Goal: Task Accomplishment & Management: Manage account settings

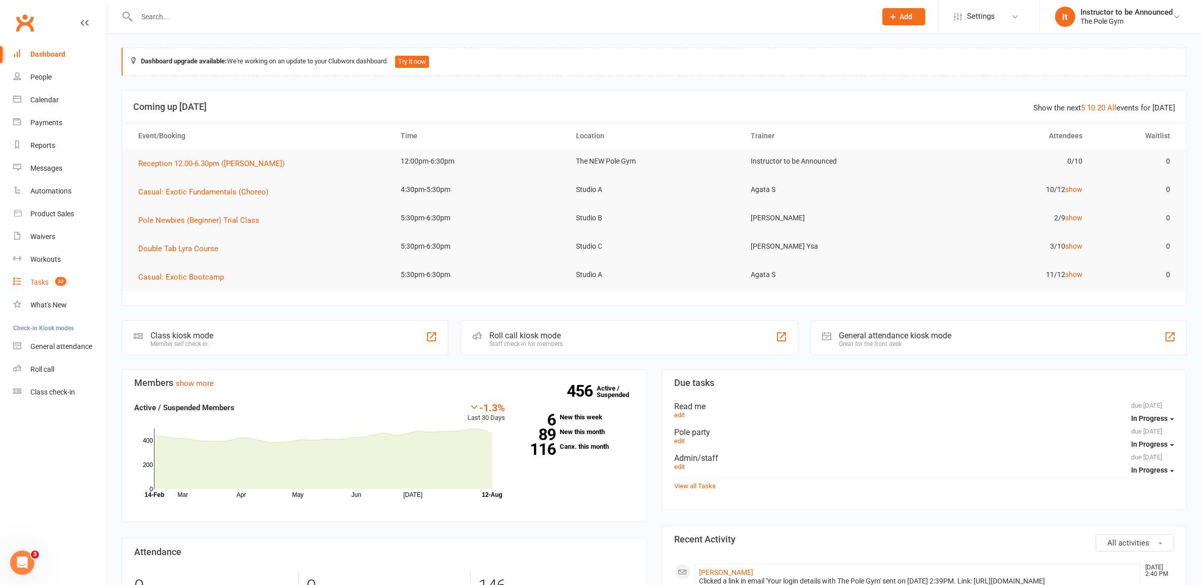
click at [42, 279] on div "Tasks" at bounding box center [39, 282] width 18 height 8
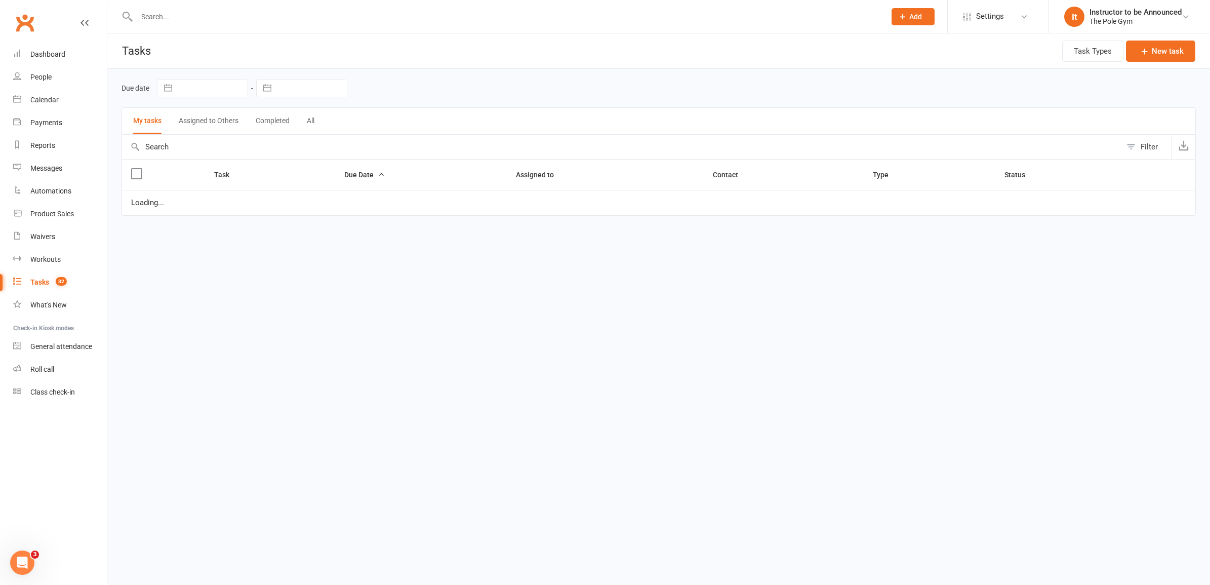
select select "started"
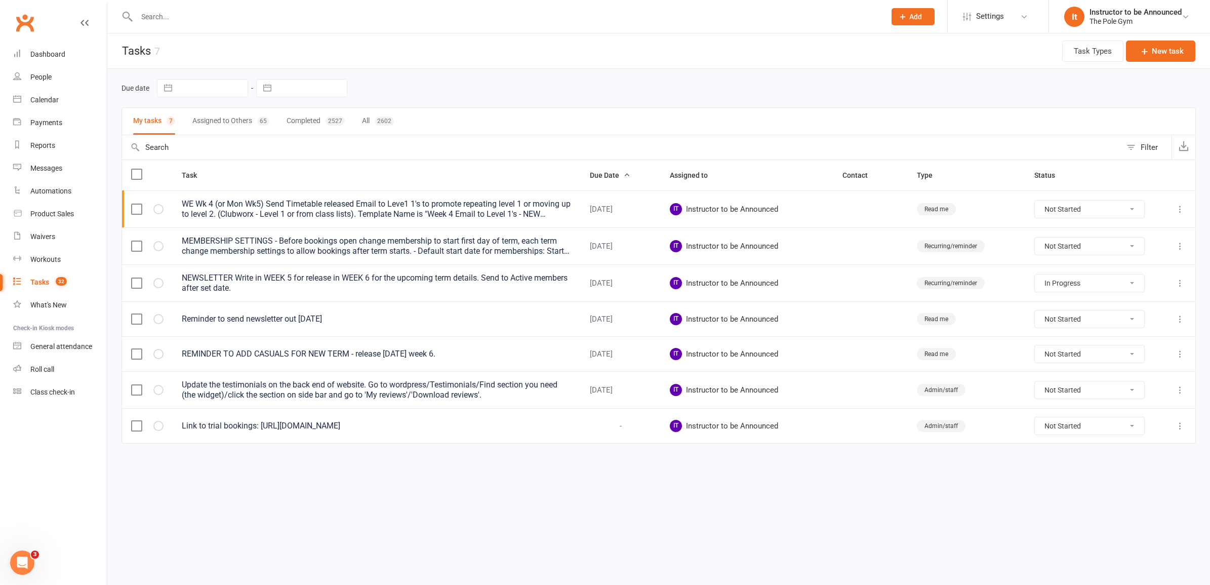
click at [373, 118] on button "All 2602" at bounding box center [378, 121] width 32 height 27
select select "started"
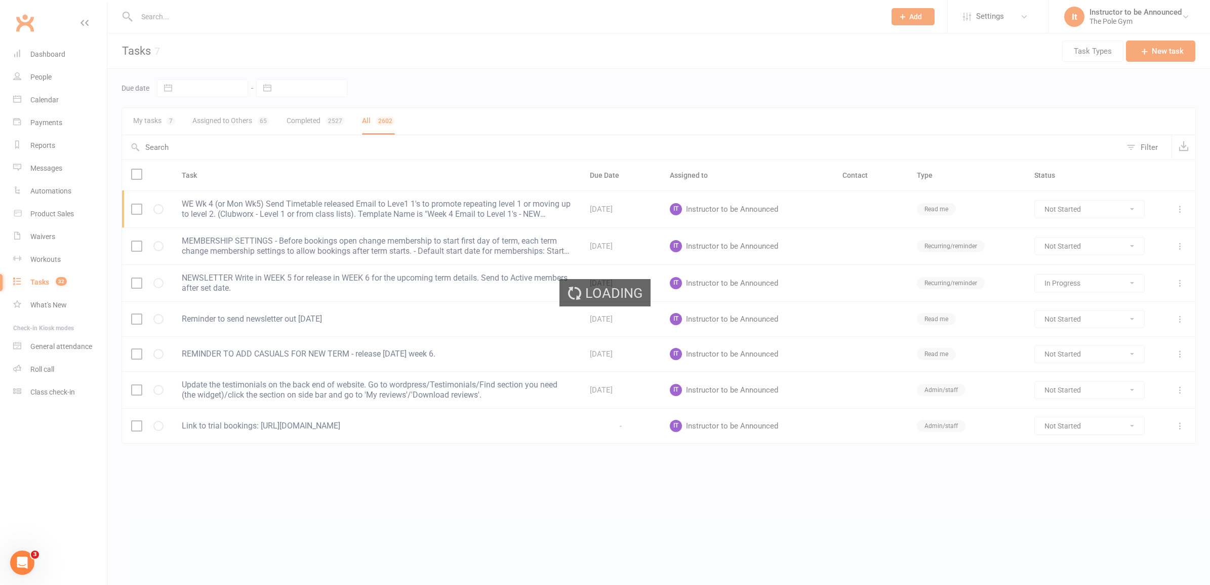
select select "started"
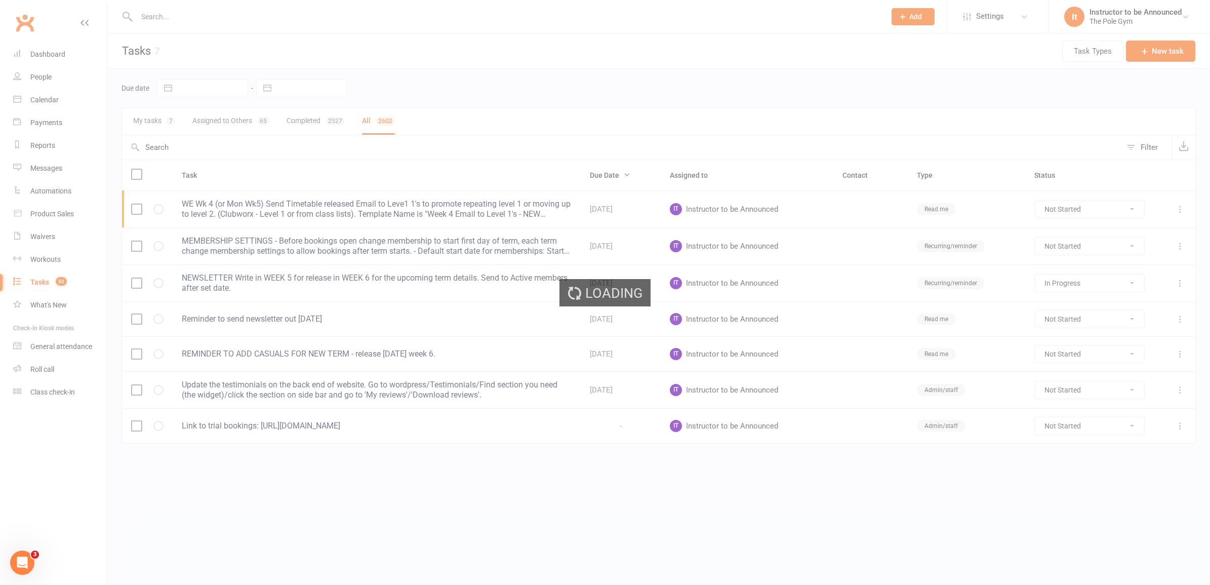
select select "started"
select select "waiting"
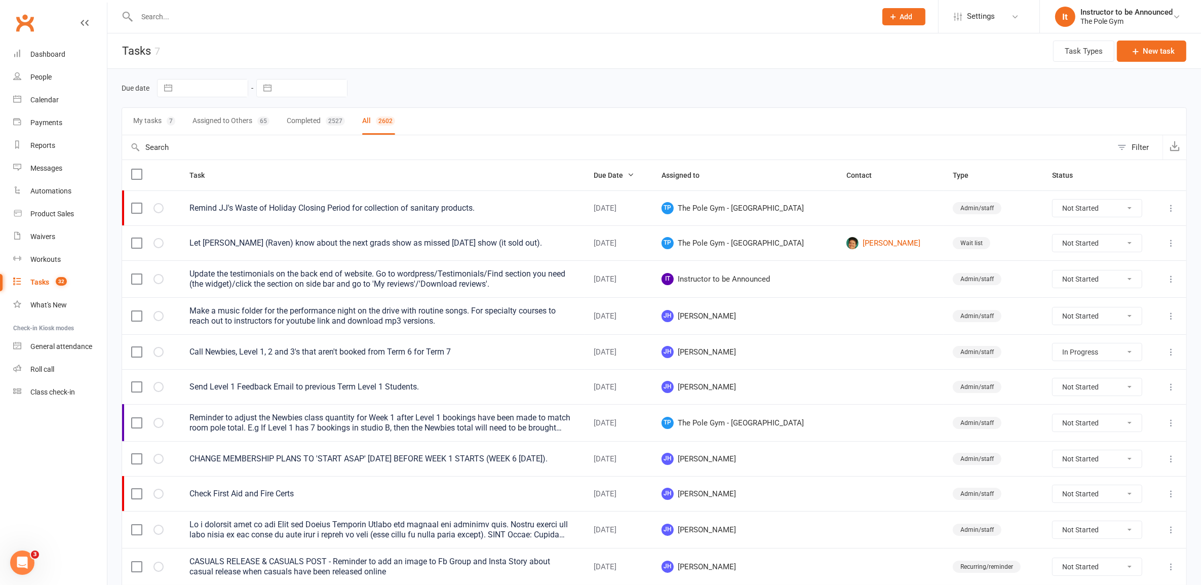
click at [318, 150] on input "text" at bounding box center [617, 147] width 990 height 24
type input "upco"
select select "started"
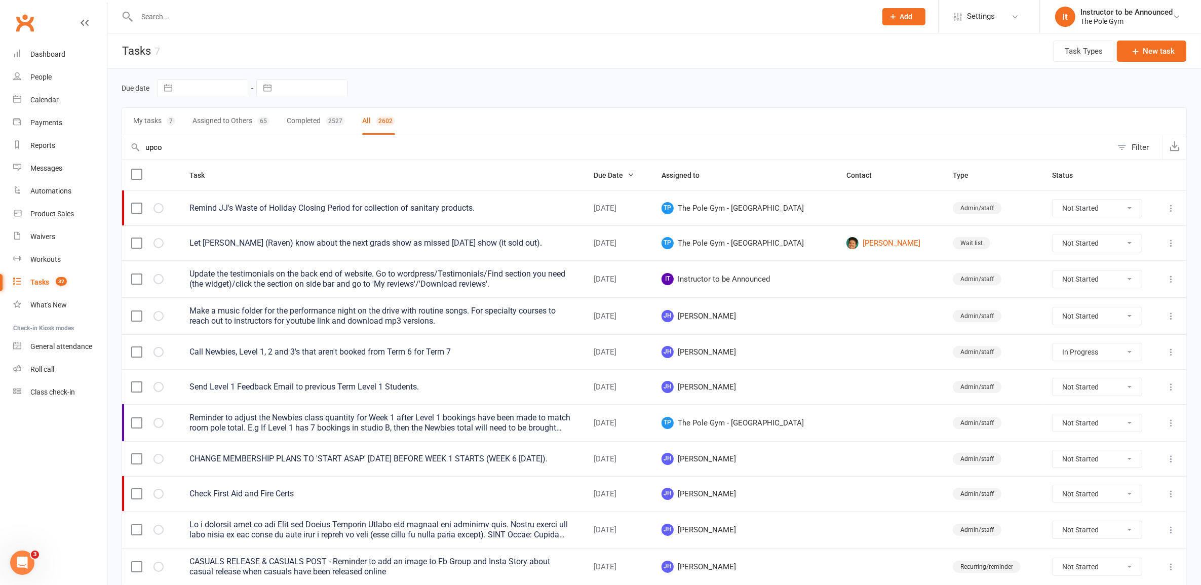
select select "started"
select select "waiting"
type input "upcom"
select select "started"
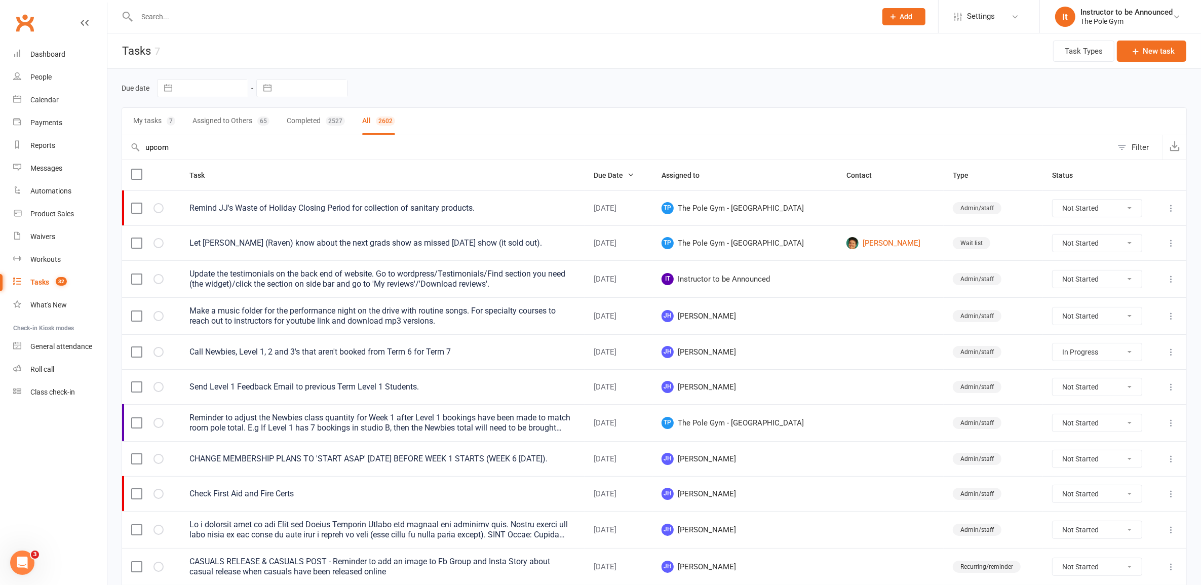
select select "started"
select select "waiting"
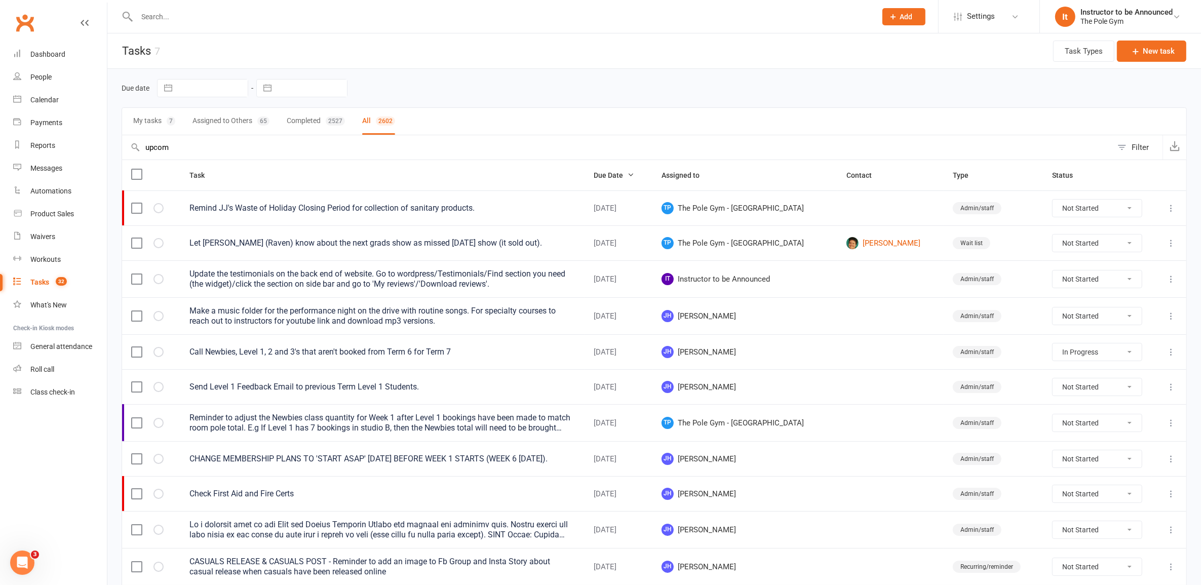
select select "started"
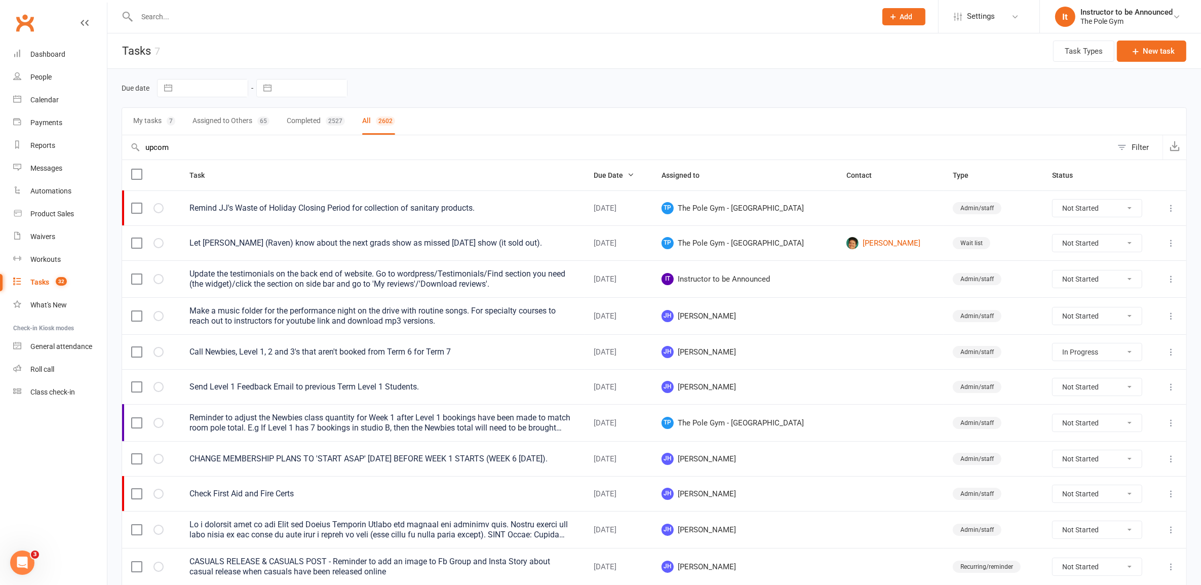
select select "waiting"
select select "finished"
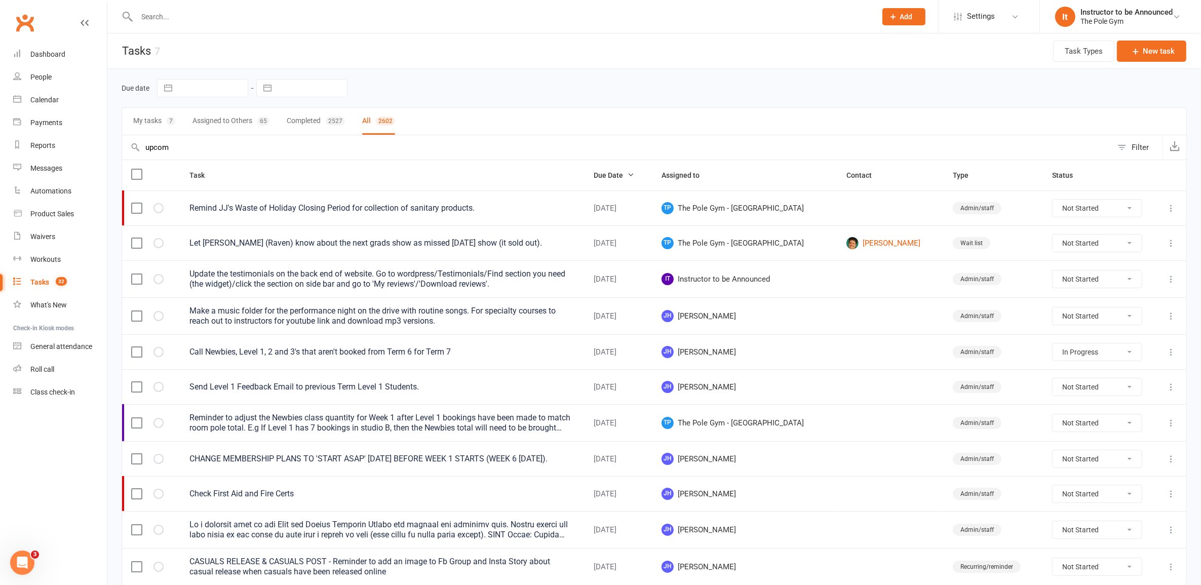
select select "finished"
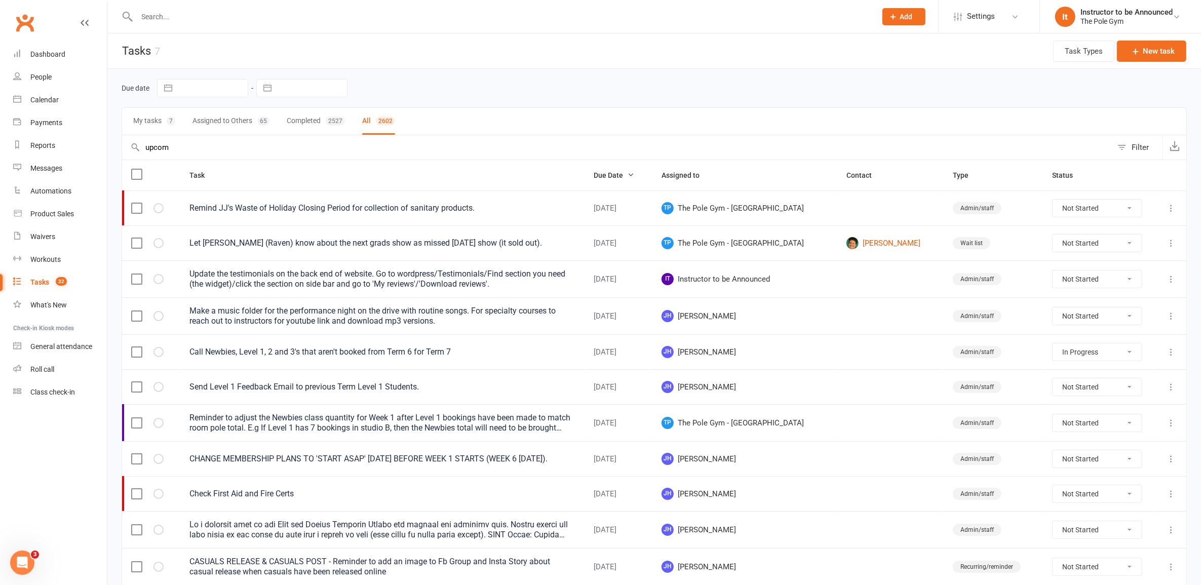
select select "finished"
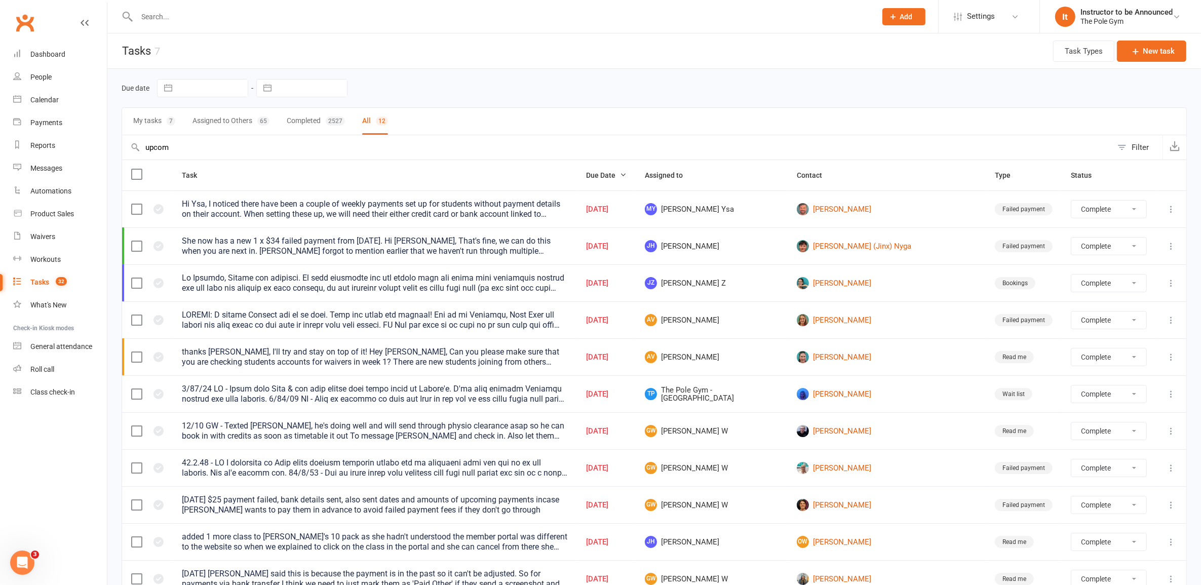
type input "upcomi"
select select "finished"
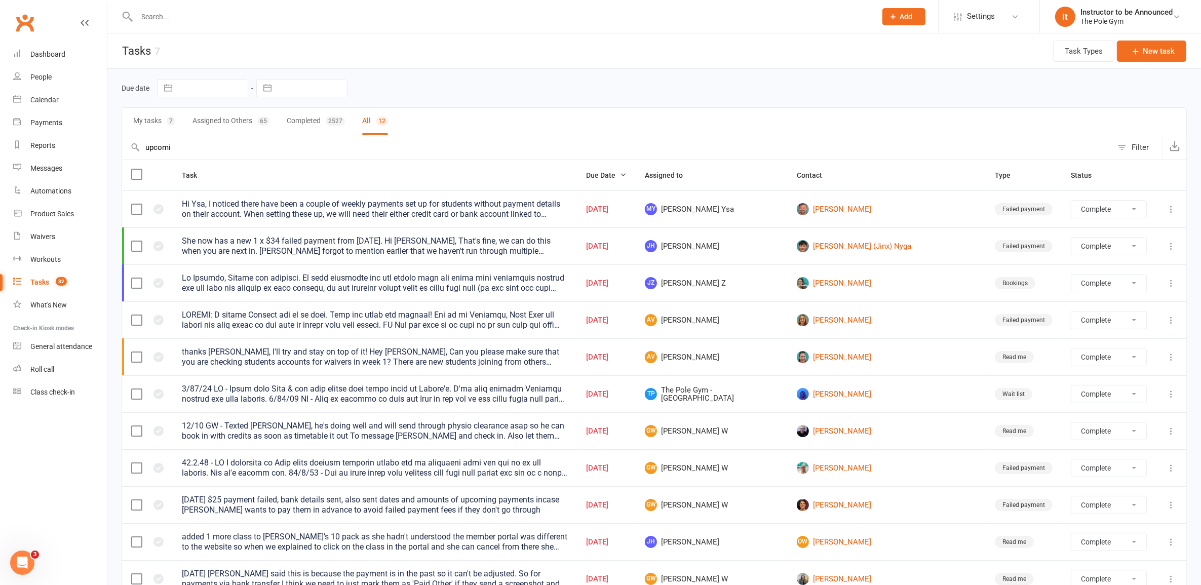
select select "finished"
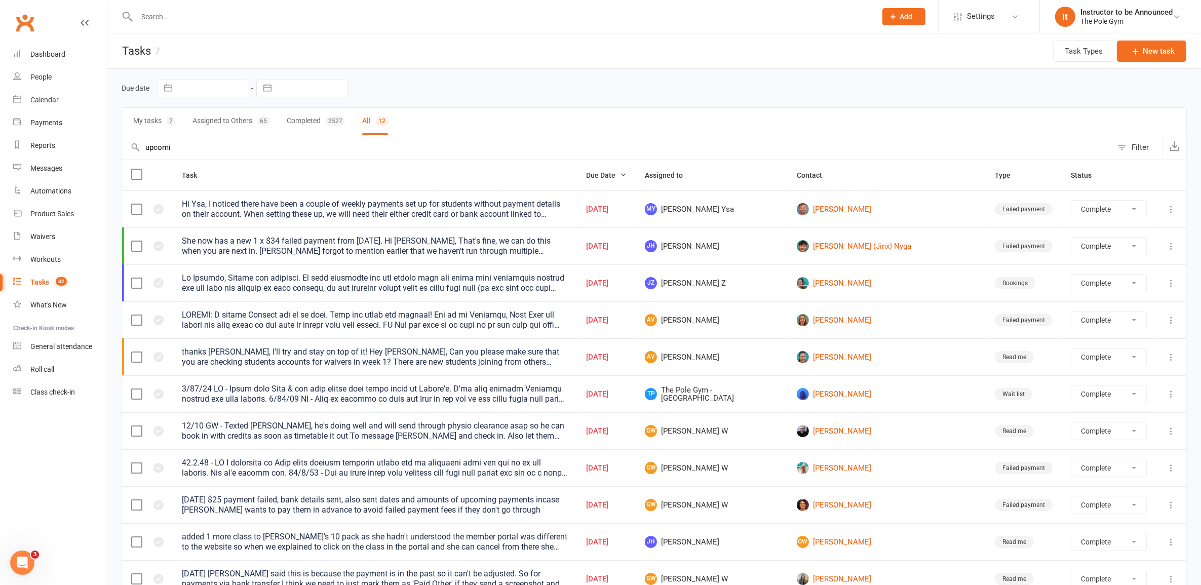
select select "finished"
type input "upcomin"
select select "finished"
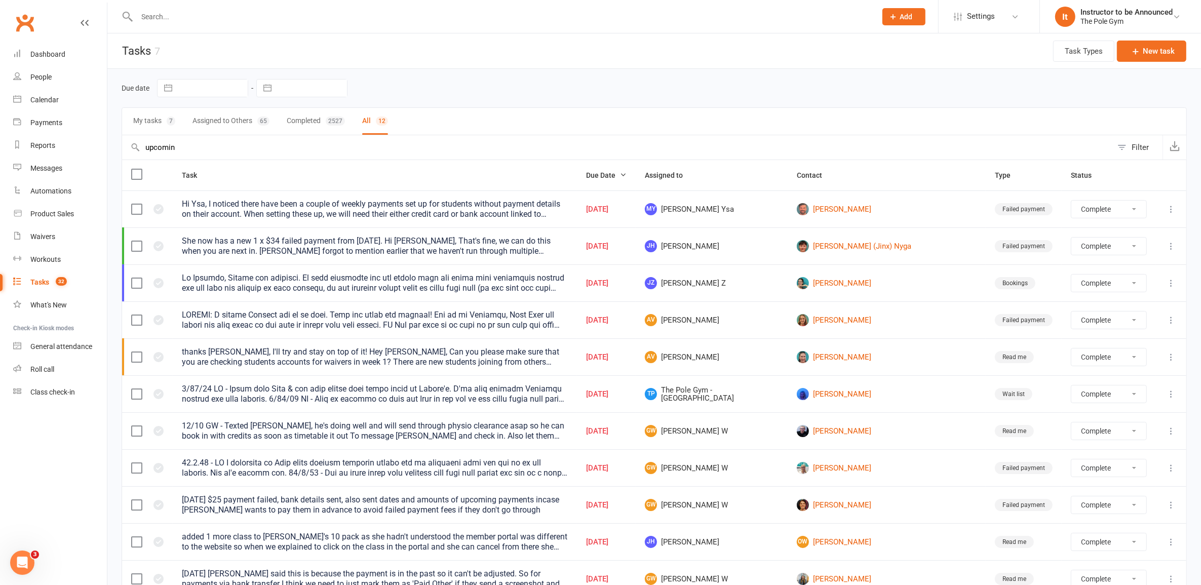
select select "finished"
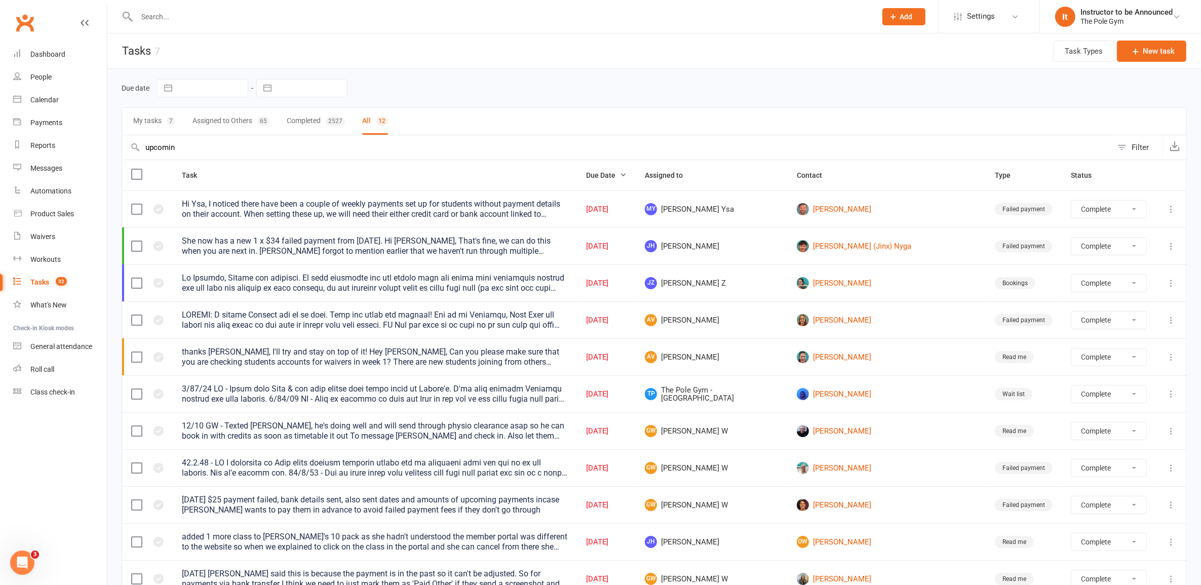
select select "finished"
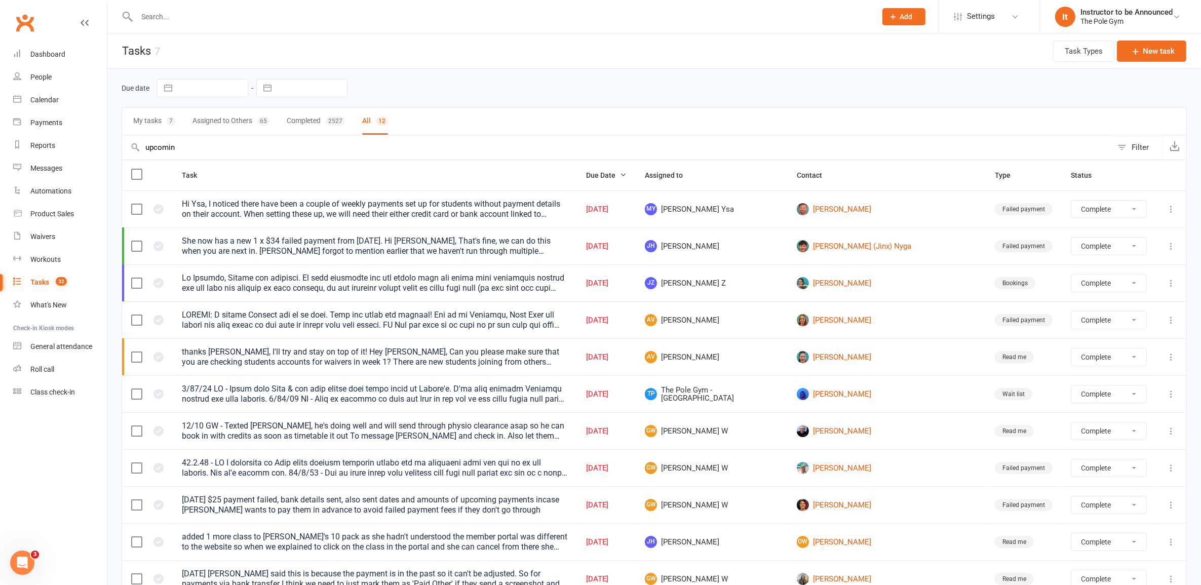
select select "finished"
type input "upcoming"
select select "finished"
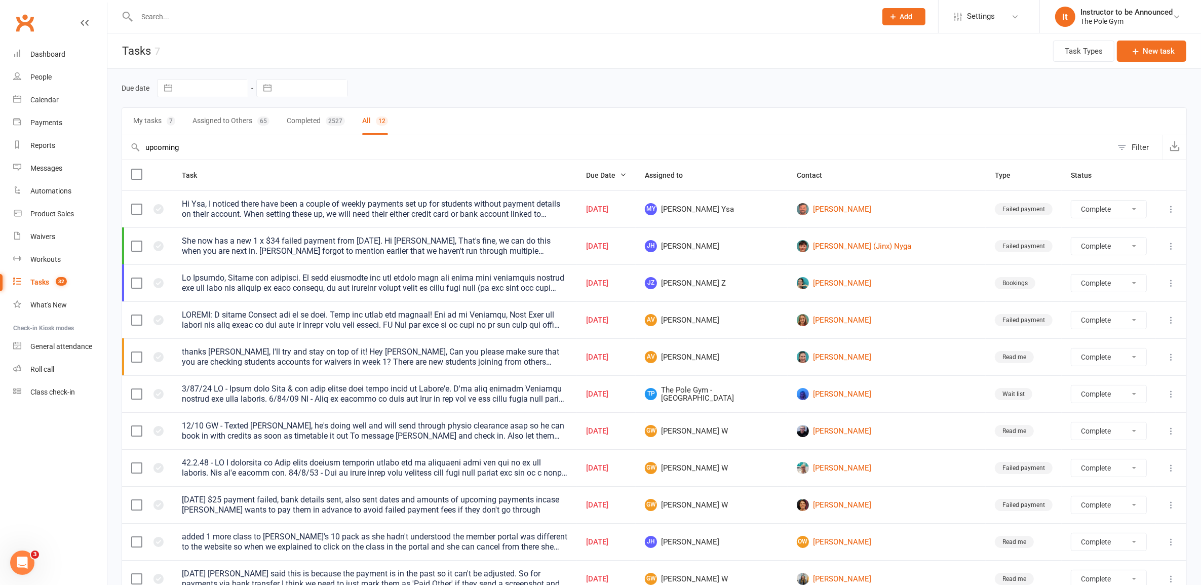
select select "finished"
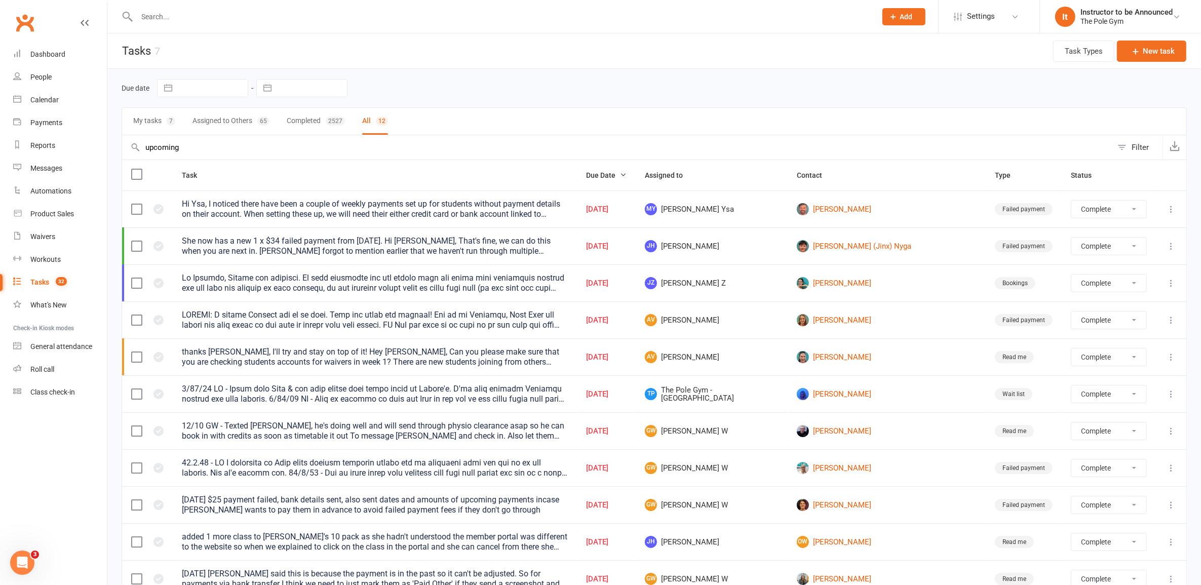
select select "finished"
type input "upcoming co"
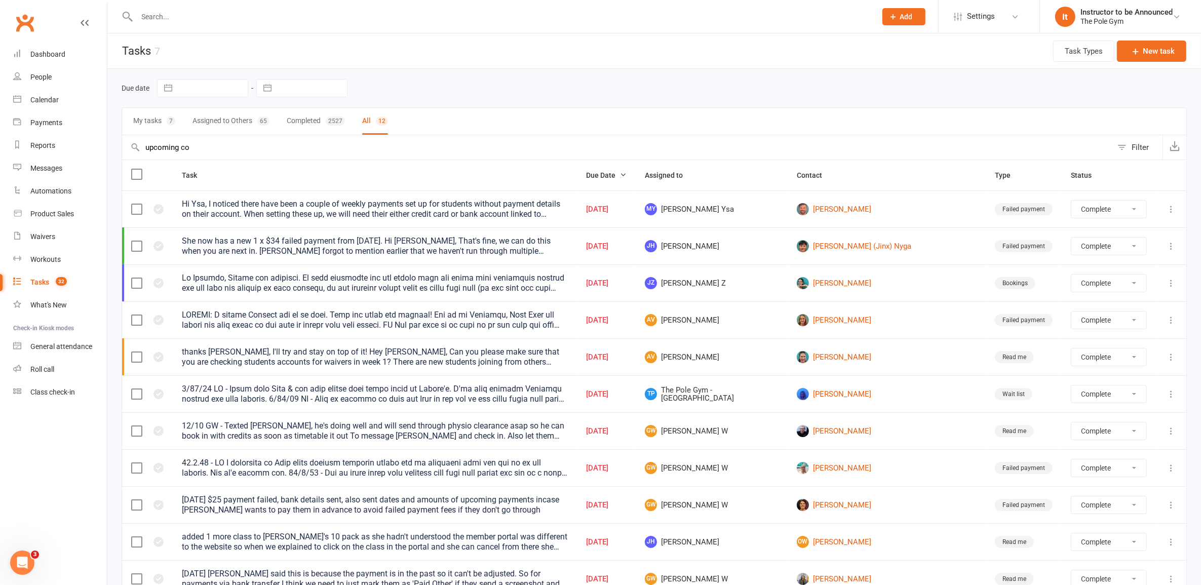
select select "finished"
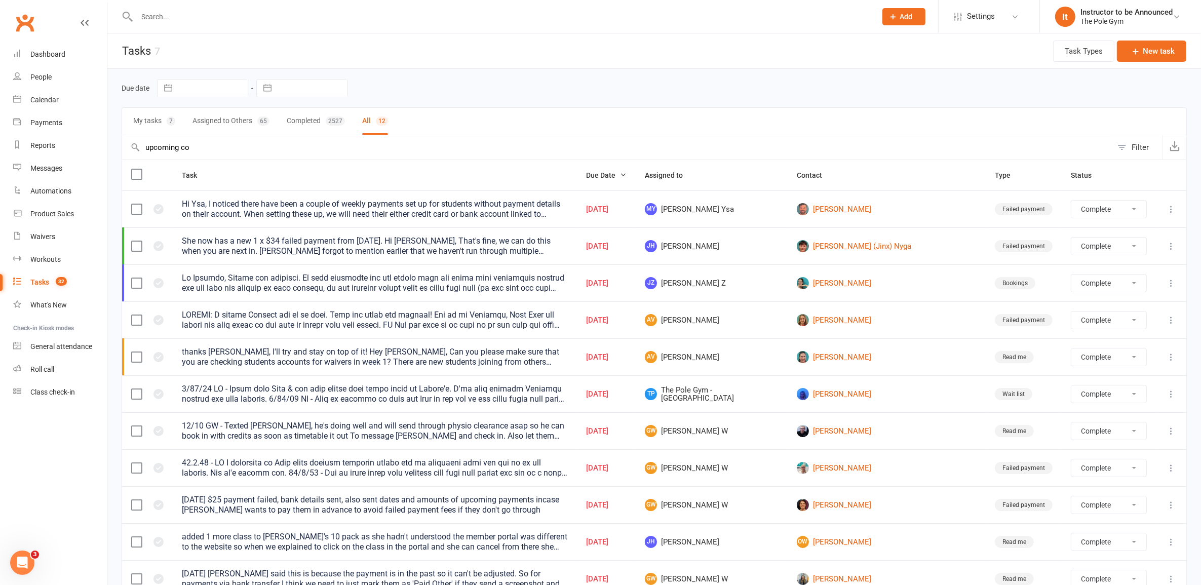
select select "finished"
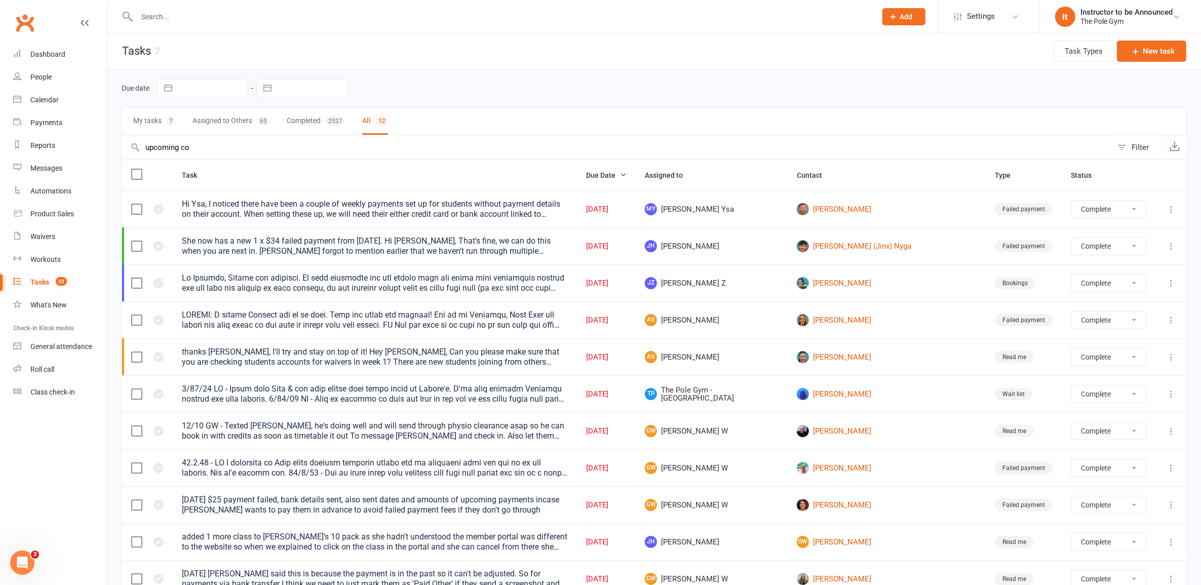
select select "finished"
type input "upcoming com"
select select "finished"
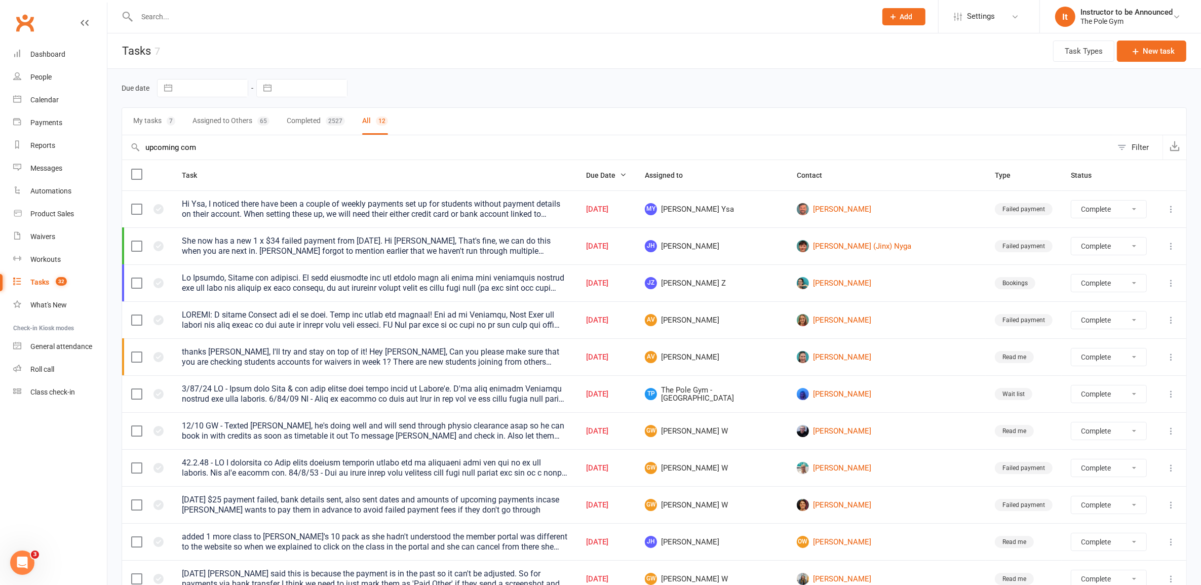
select select "finished"
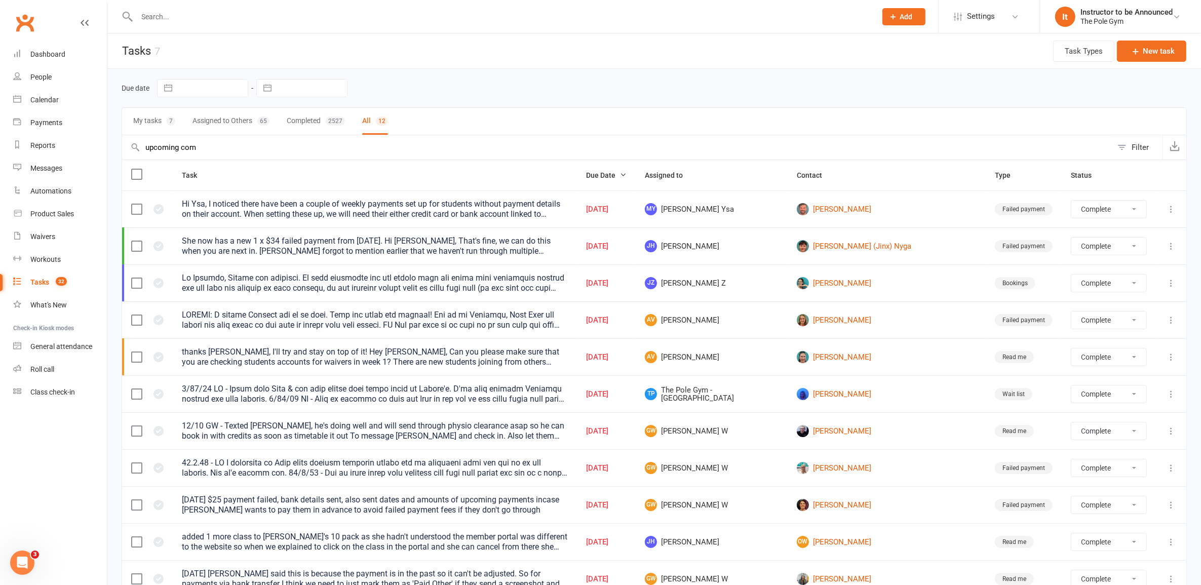
select select "finished"
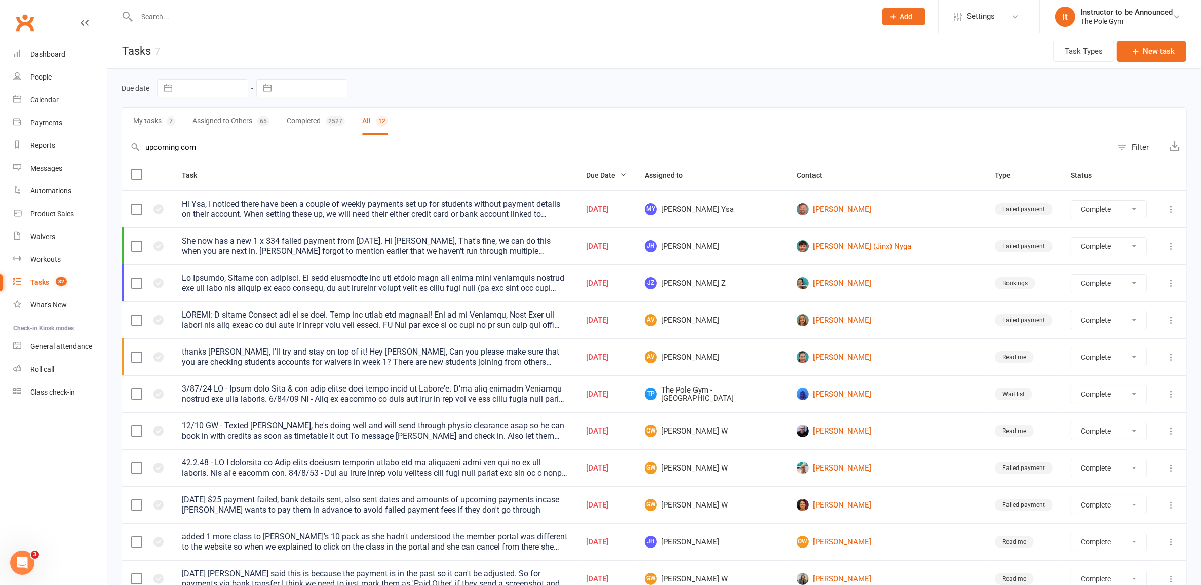
type input "upcoming comp"
select select "finished"
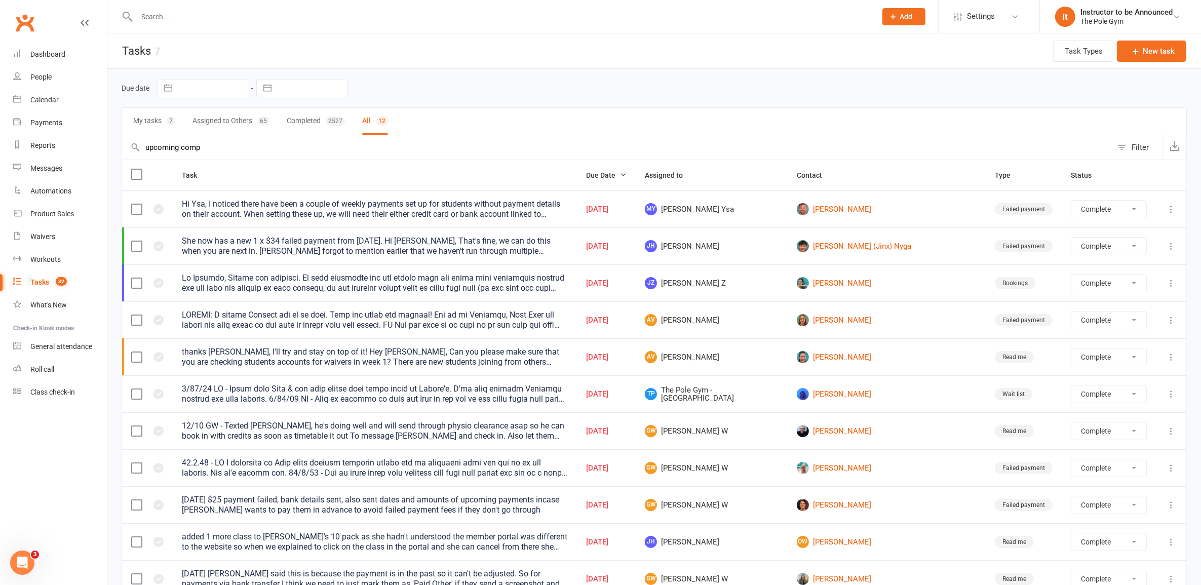
select select "finished"
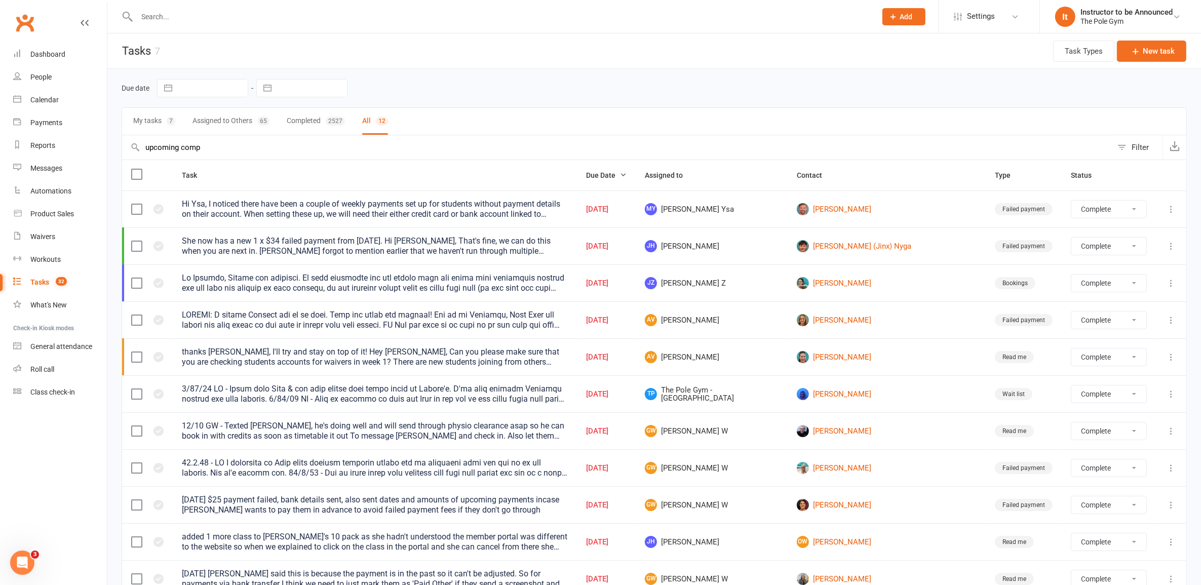
select select "finished"
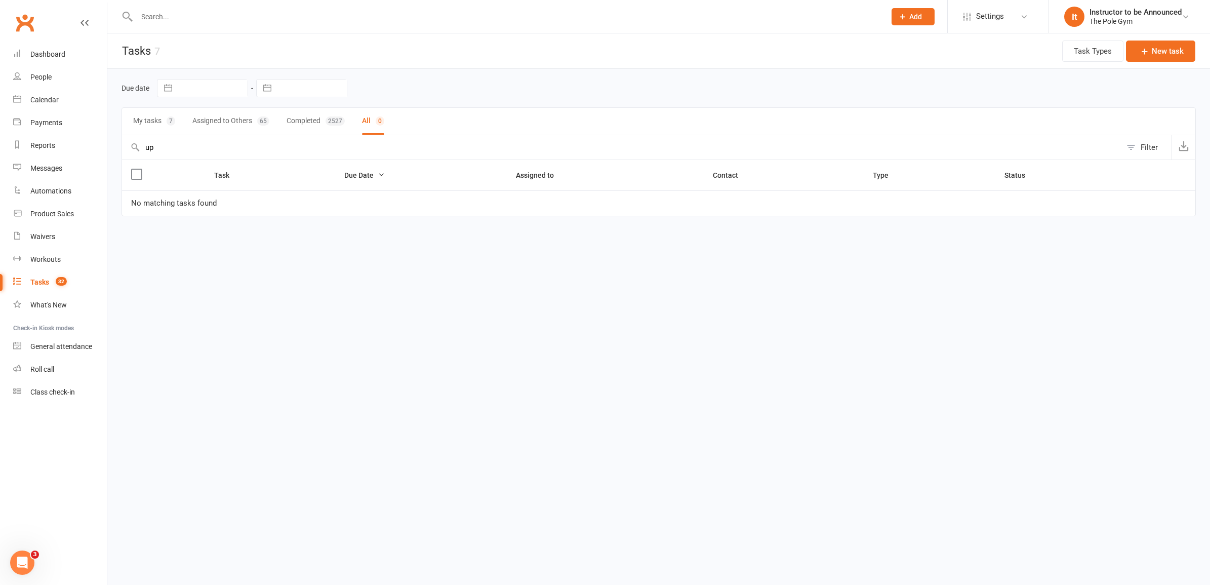
type input "u"
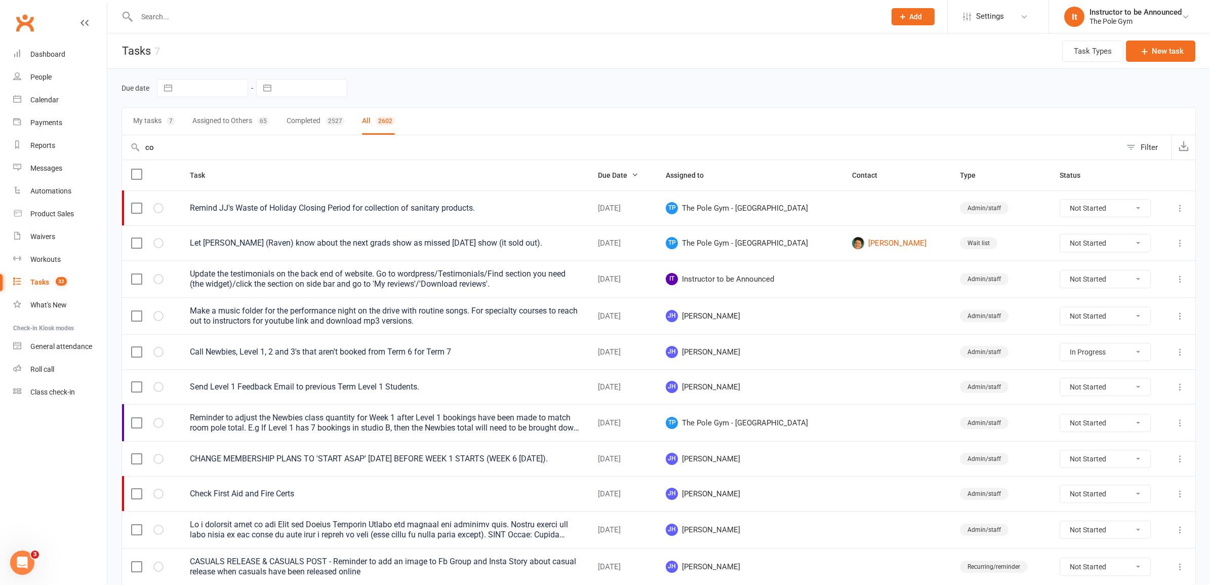
type input "com"
select select "started"
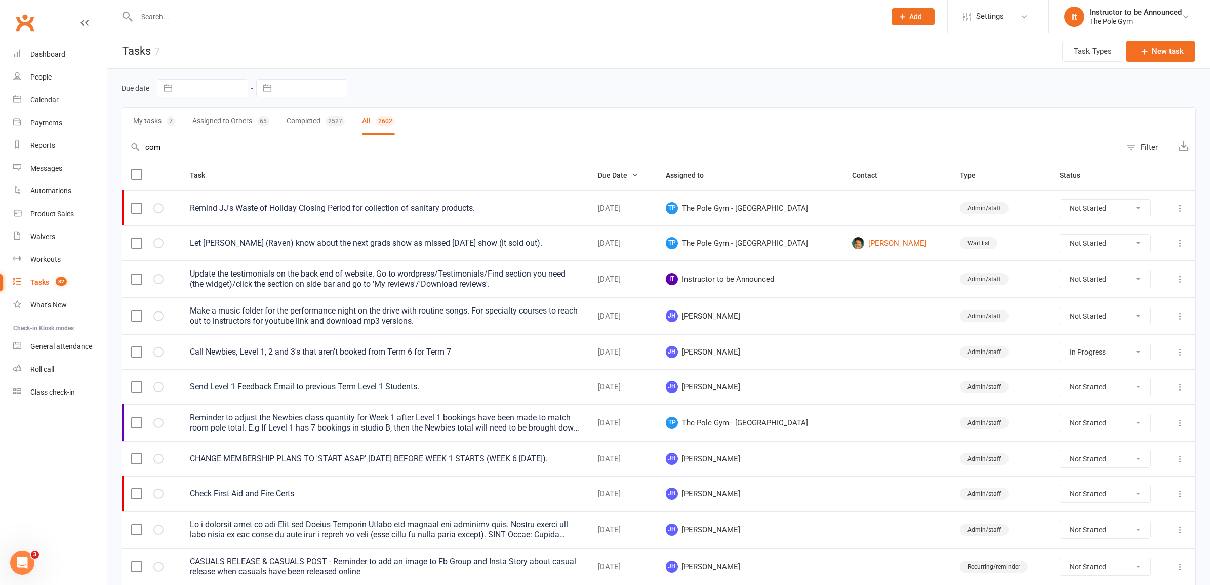
select select "started"
select select "waiting"
type input "comp"
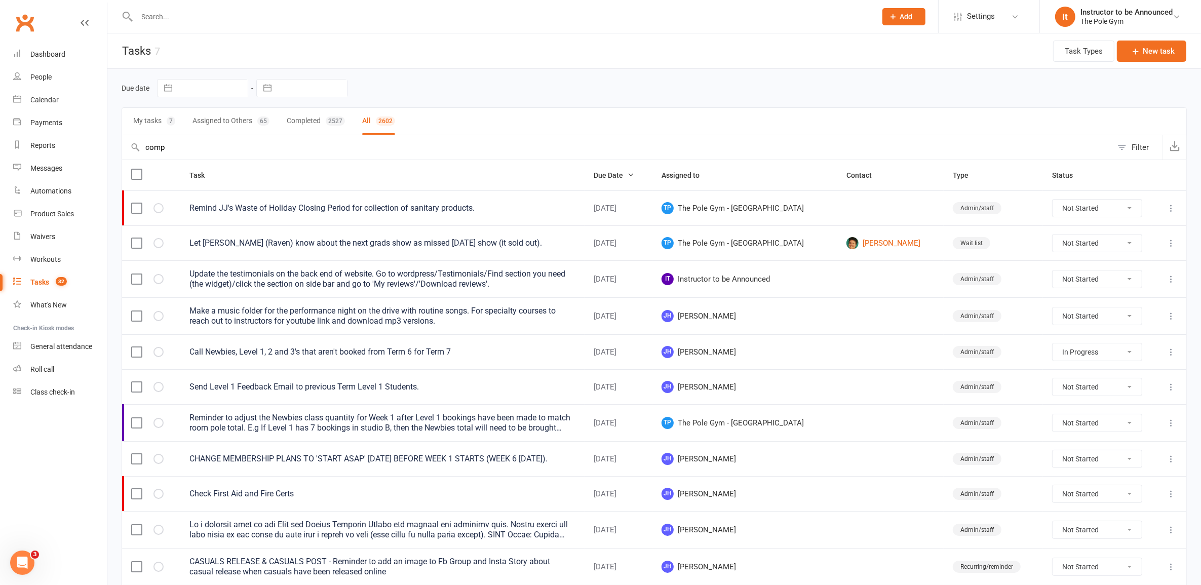
select select "started"
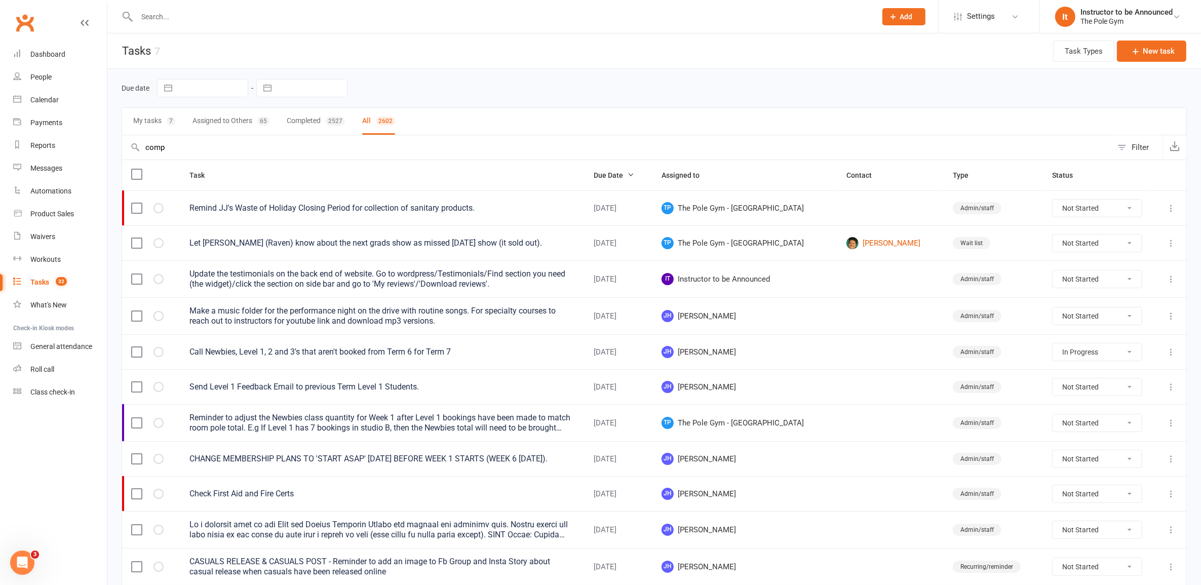
select select "waiting"
select select "started"
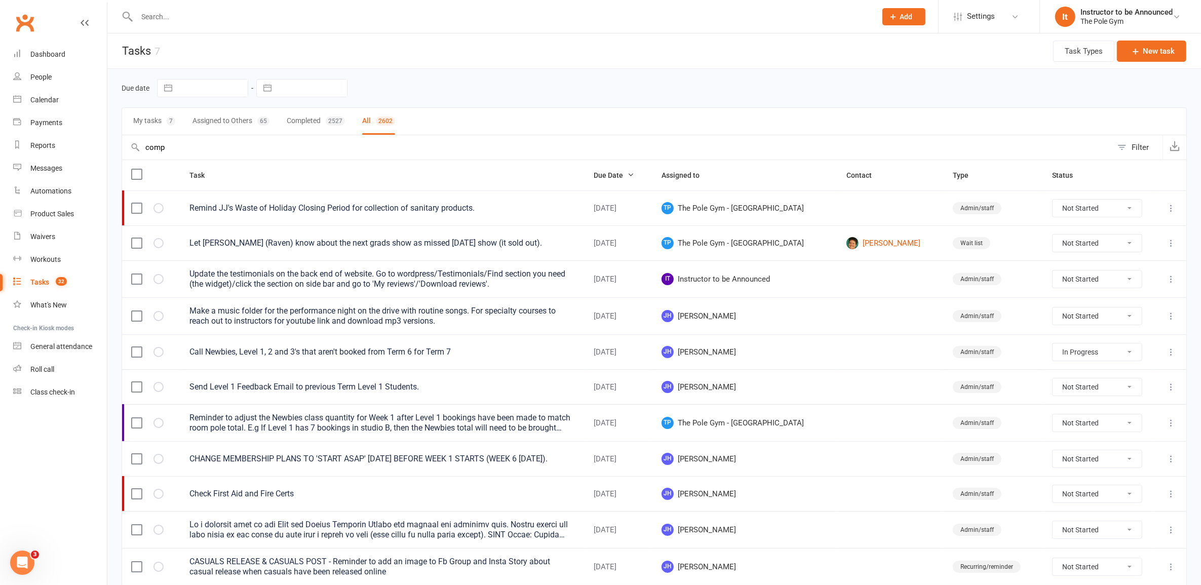
select select "started"
select select "waiting"
select select "started"
select select "finished"
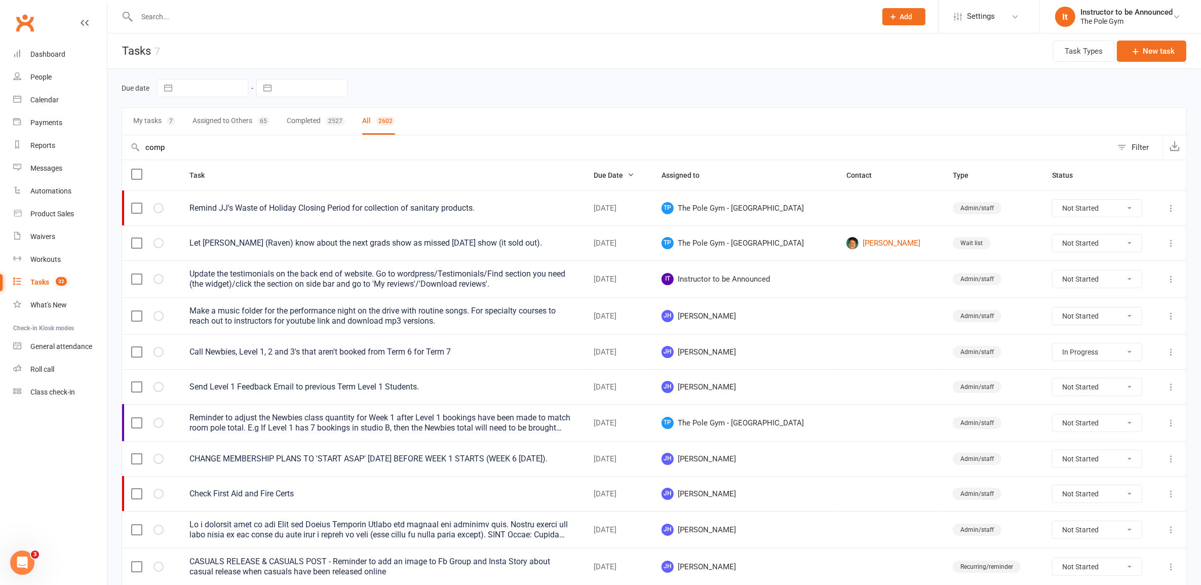
select select "finished"
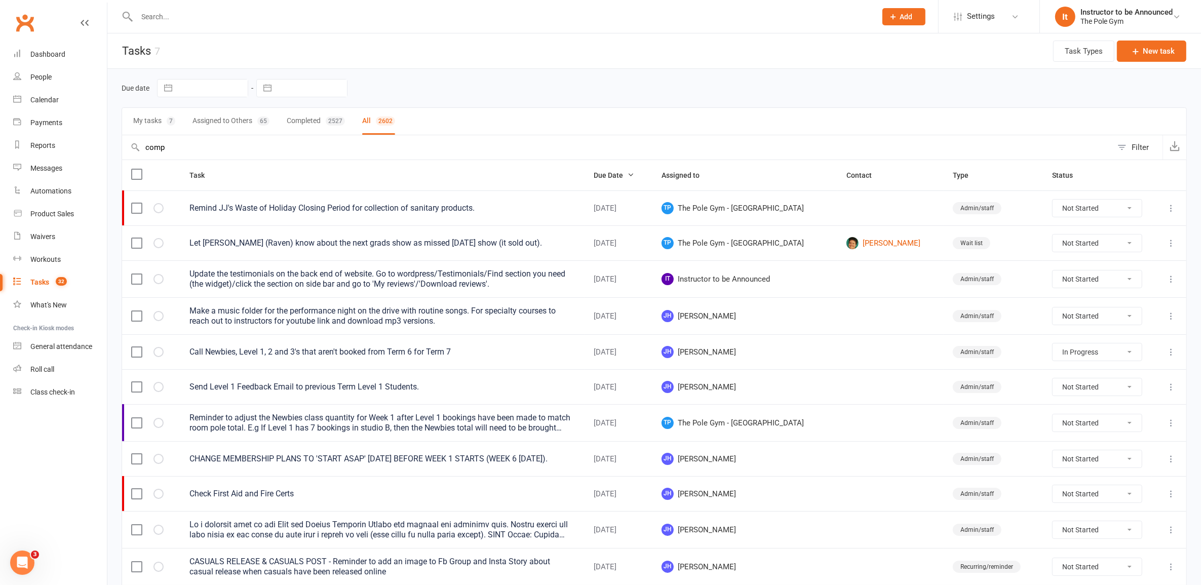
select select "finished"
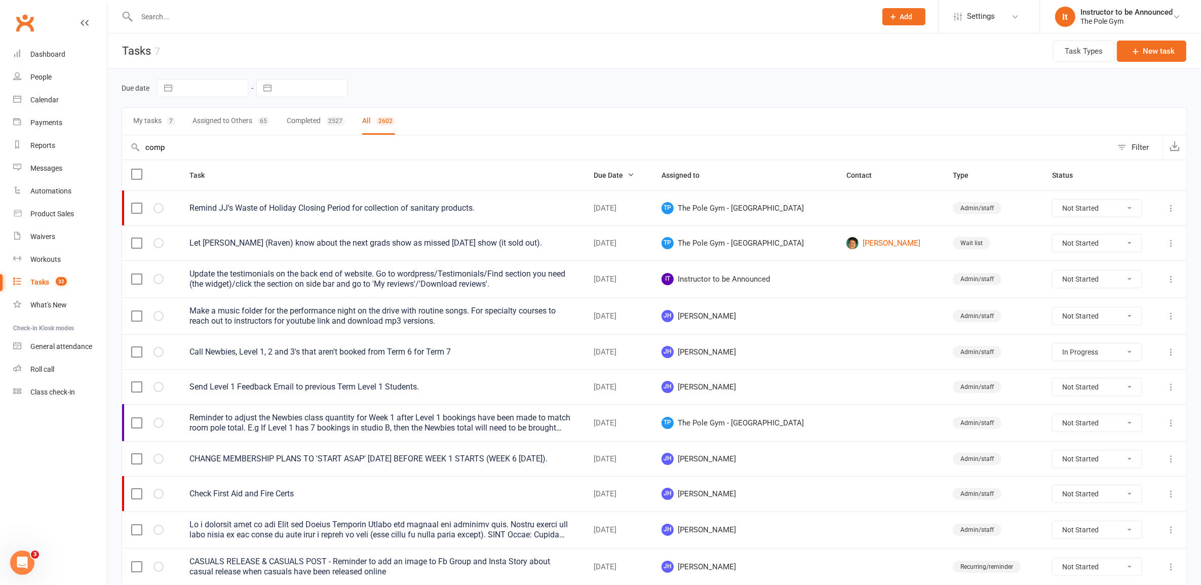
select select "finished"
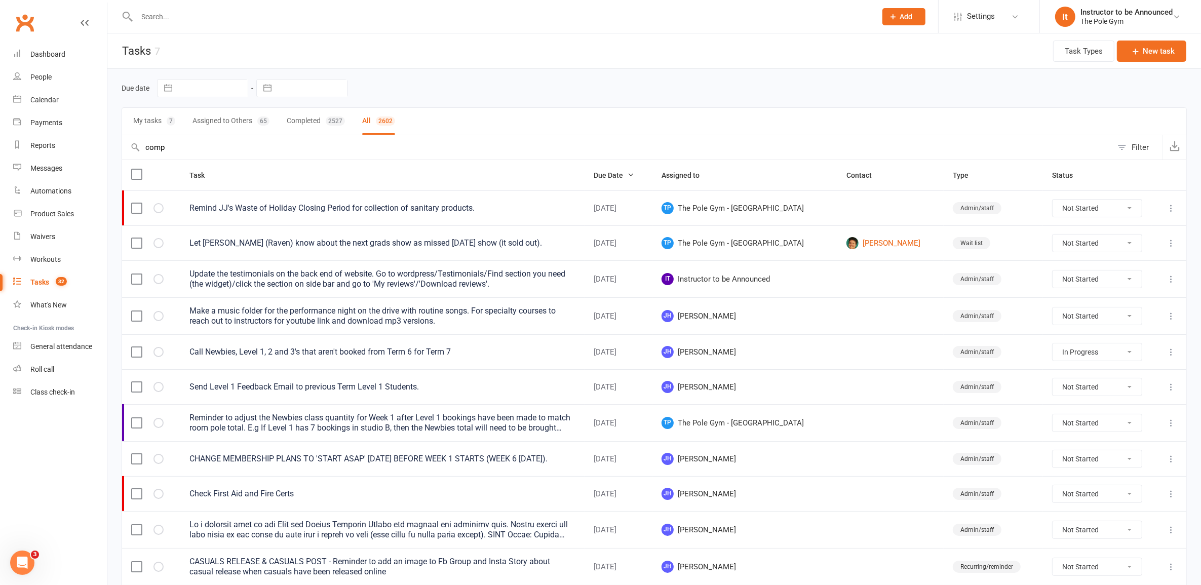
select select "finished"
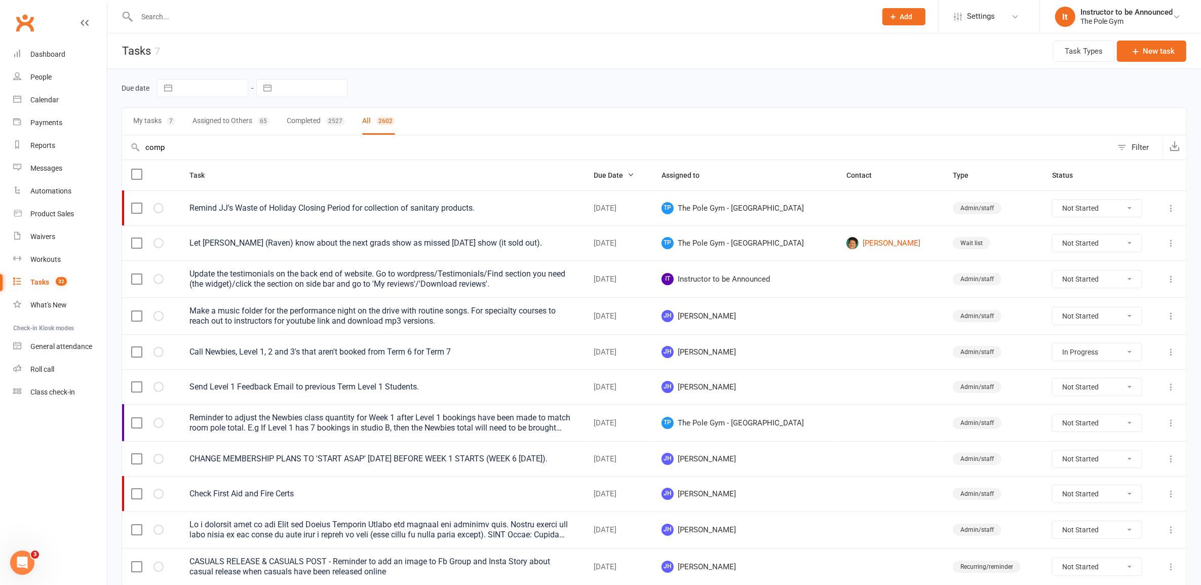
select select "finished"
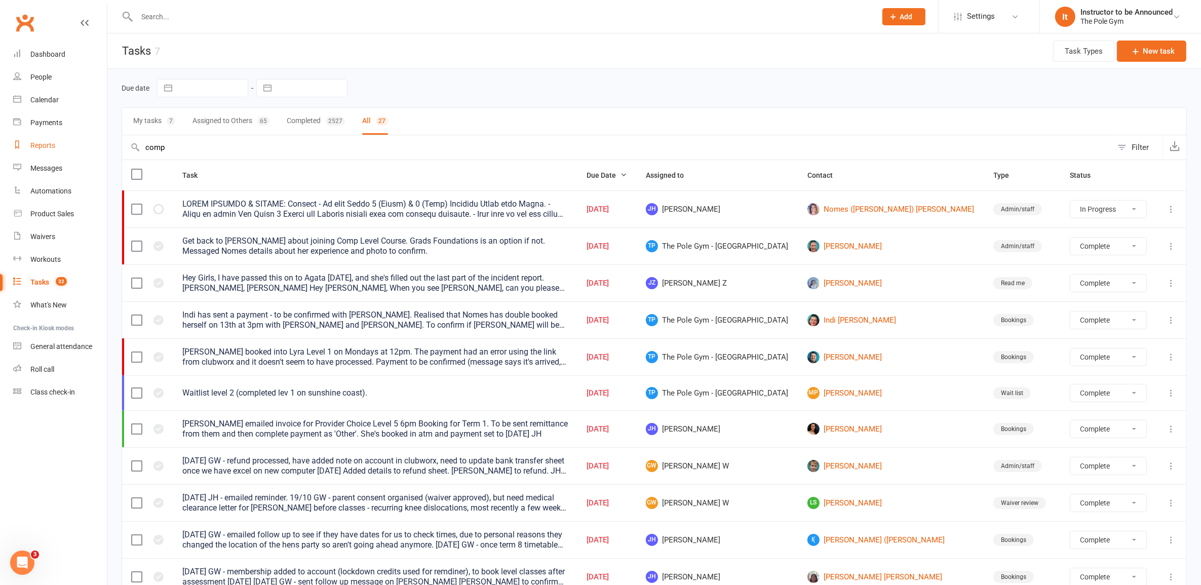
drag, startPoint x: 187, startPoint y: 150, endPoint x: 89, endPoint y: 137, distance: 99.6
click at [89, 137] on ui-view "Prospect Member Non-attending contact Class / event Appointment Task Membership…" at bounding box center [600, 586] width 1201 height 1167
type input "upcomin"
select select "started"
select select "finished"
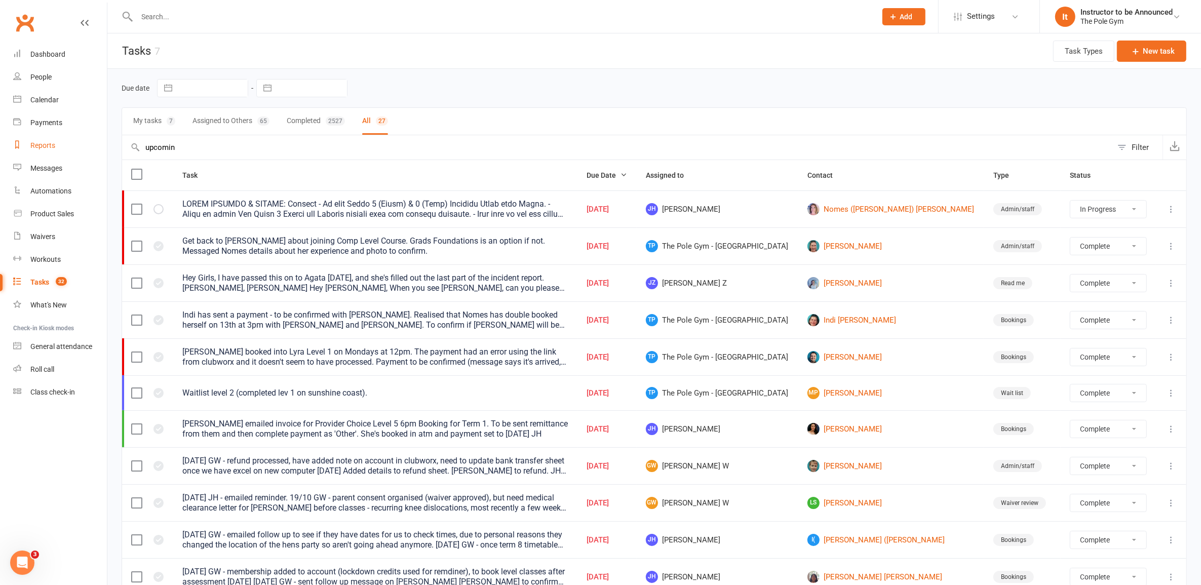
select select "finished"
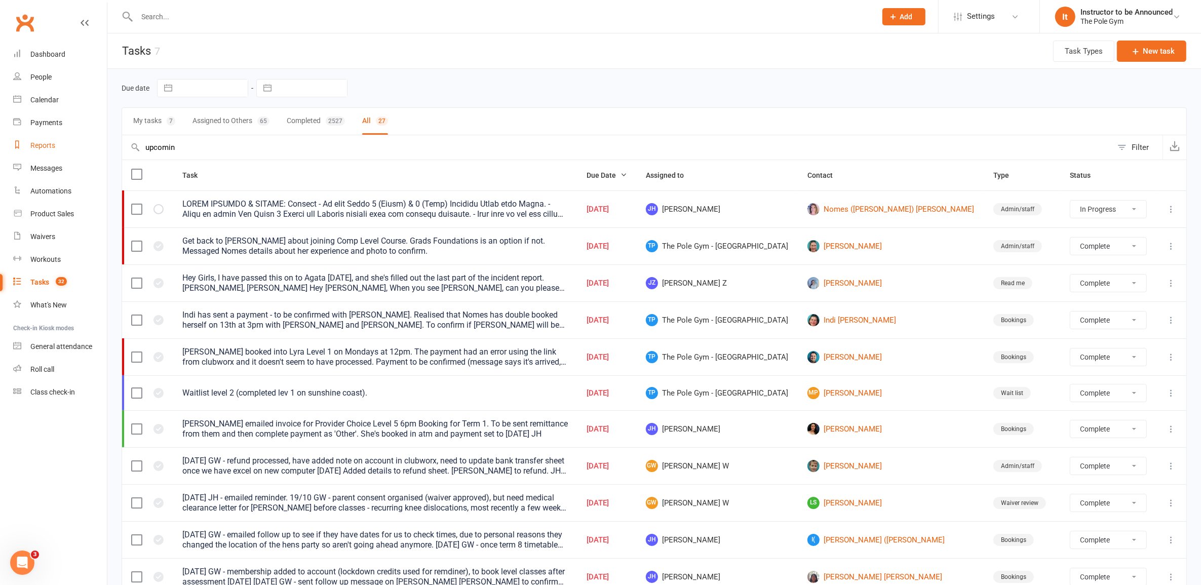
select select "finished"
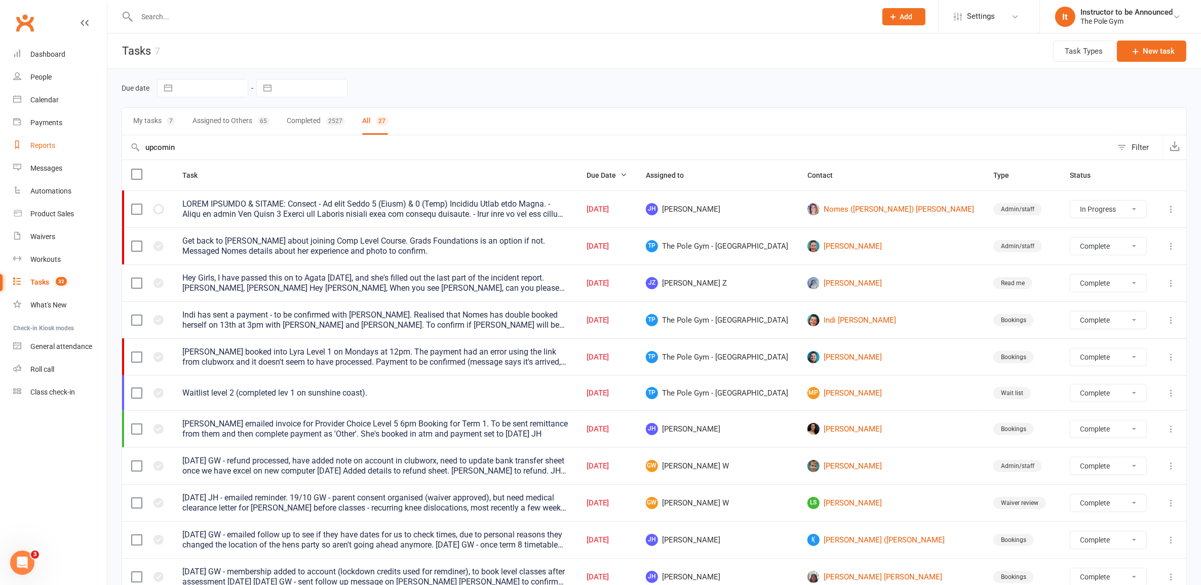
select select "finished"
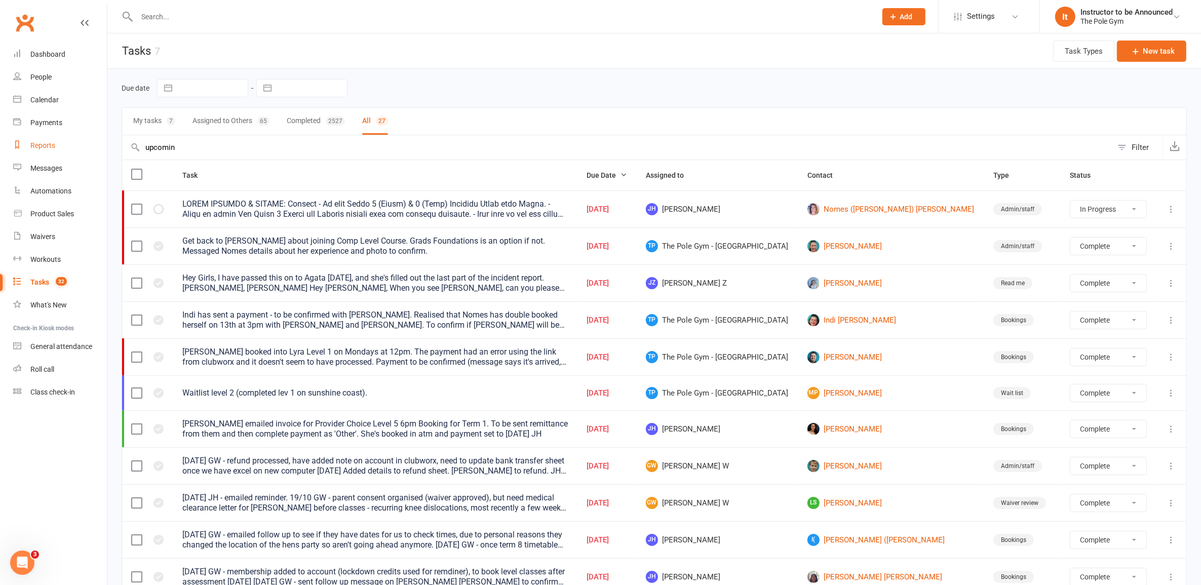
select select "finished"
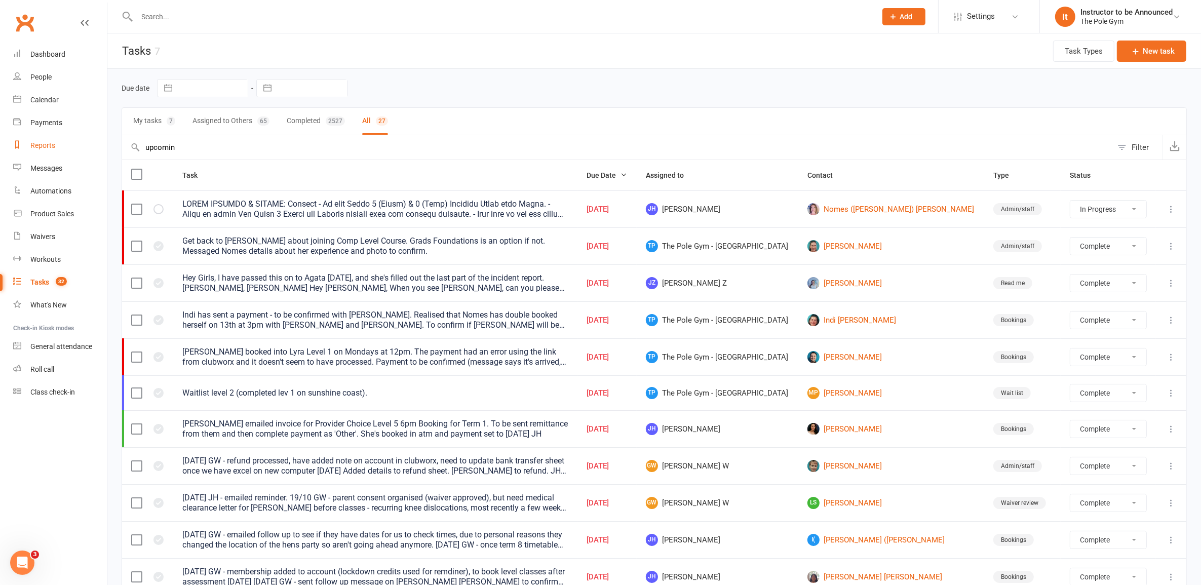
select select "finished"
select select "started"
select select "finished"
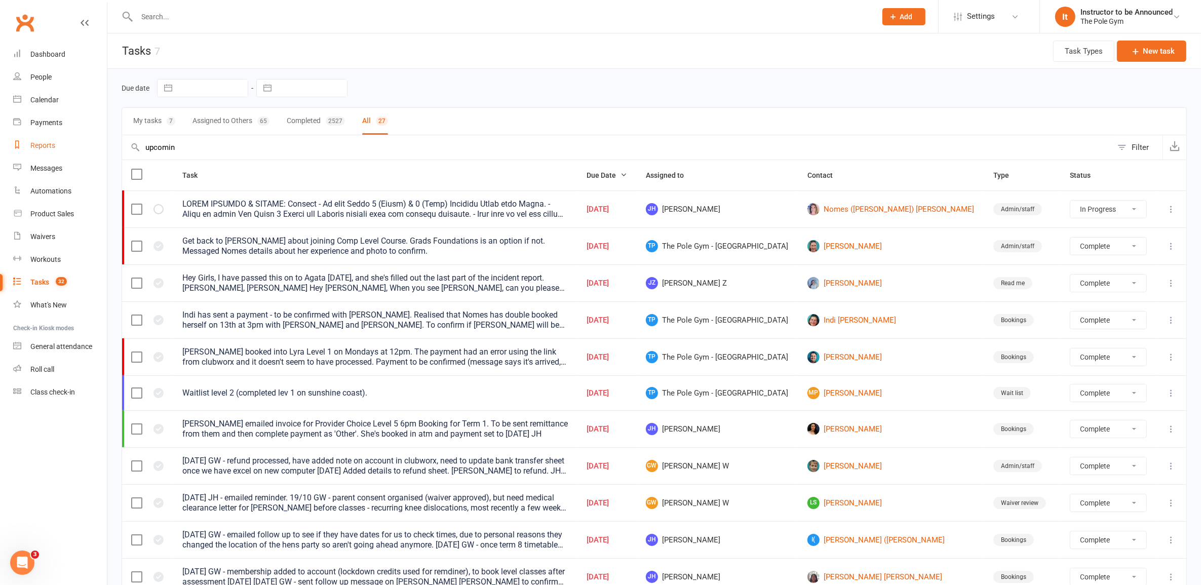
select select "finished"
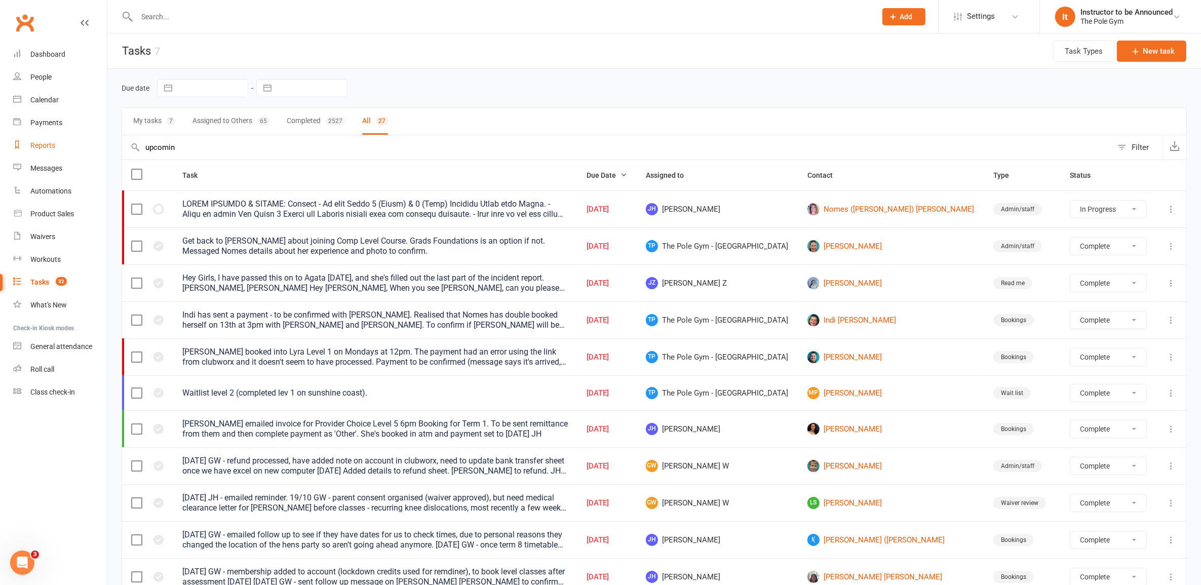
select select "finished"
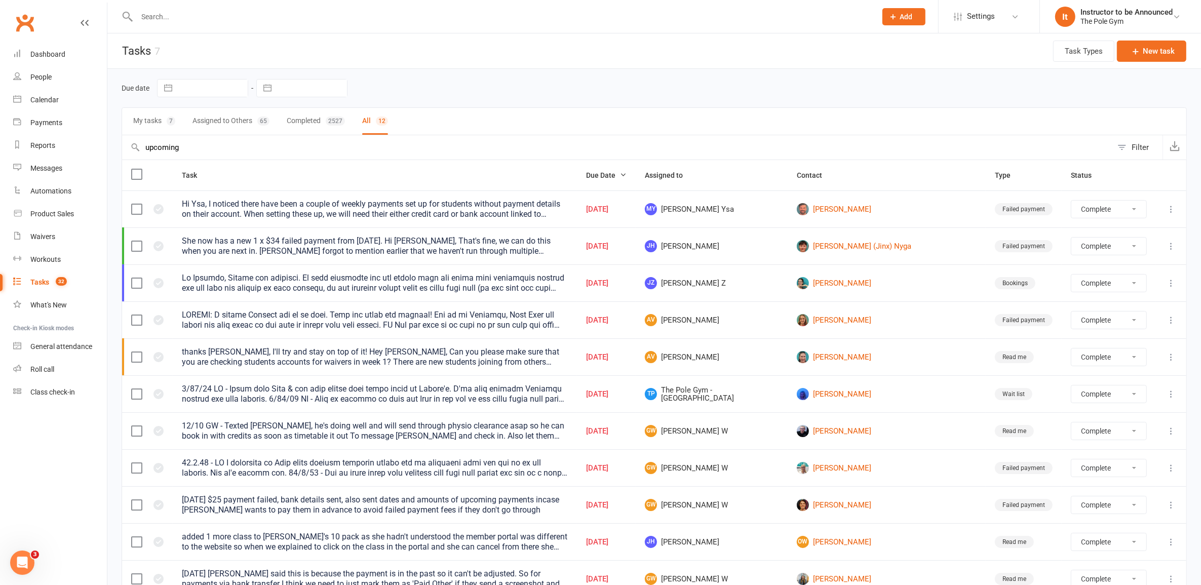
click at [239, 116] on button "Assigned to Others 65" at bounding box center [230, 121] width 77 height 27
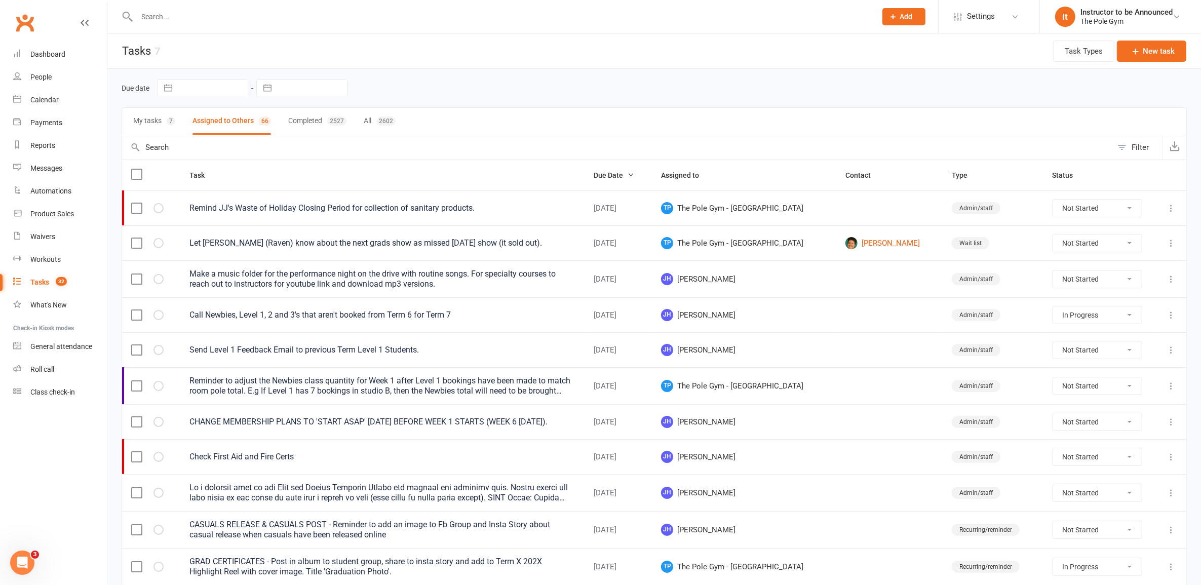
click at [293, 147] on input "text" at bounding box center [617, 147] width 990 height 24
click at [151, 125] on button "My tasks 7" at bounding box center [154, 121] width 42 height 27
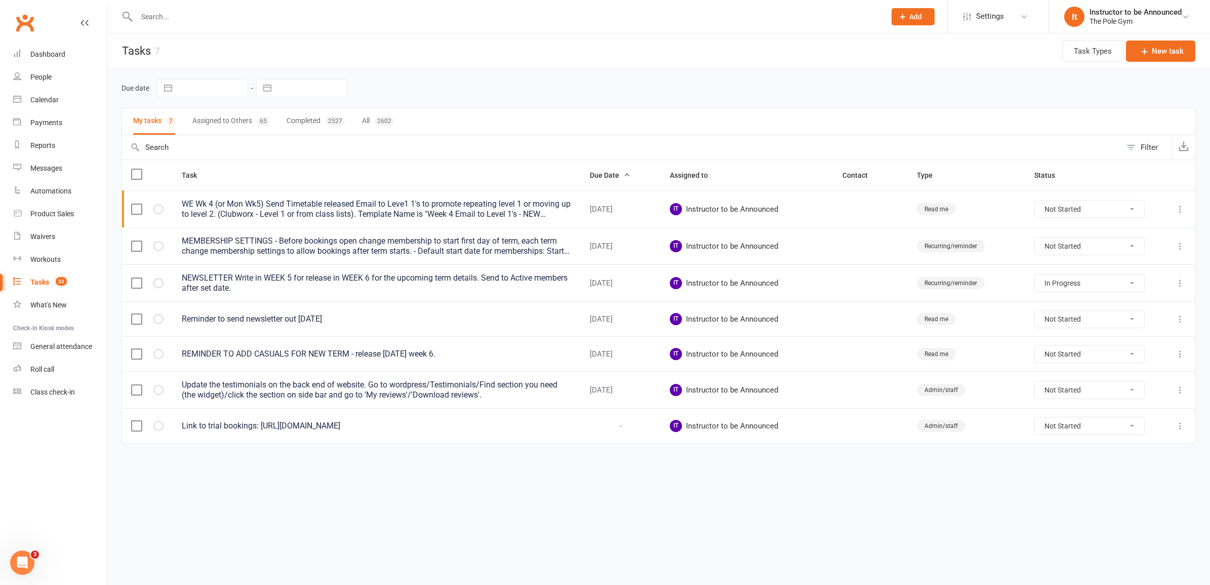
click at [227, 123] on button "Assigned to Others 65" at bounding box center [230, 121] width 77 height 27
